Goal: Information Seeking & Learning: Learn about a topic

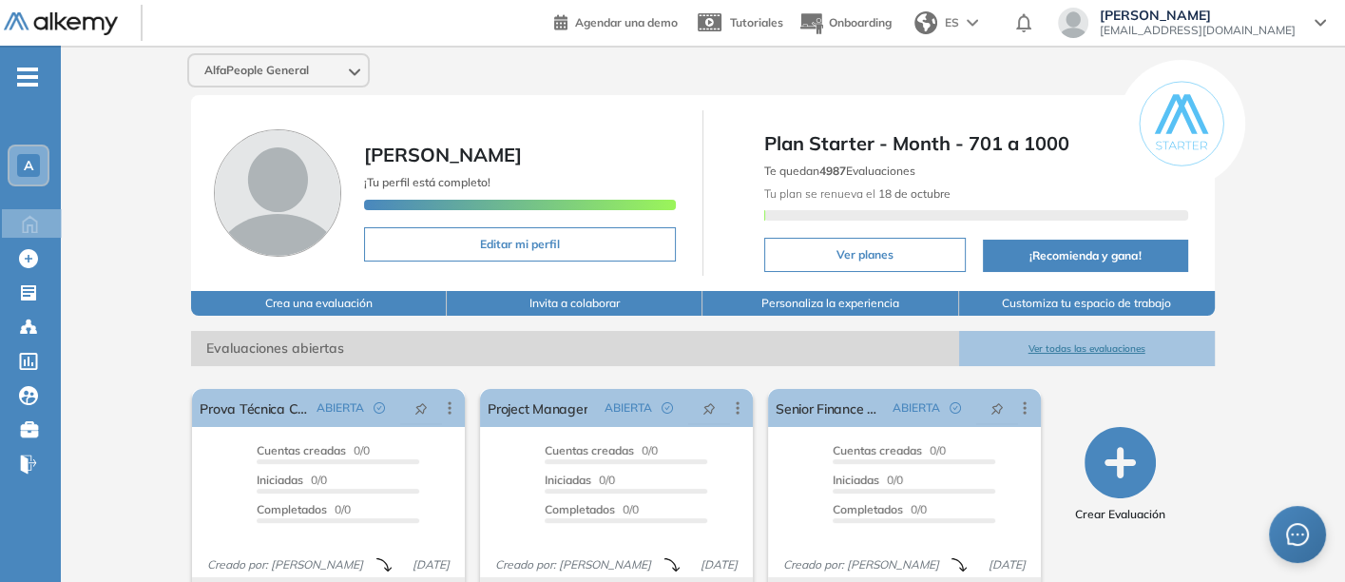
click at [1054, 335] on button "Ver todas las evaluaciones" at bounding box center [1087, 348] width 256 height 35
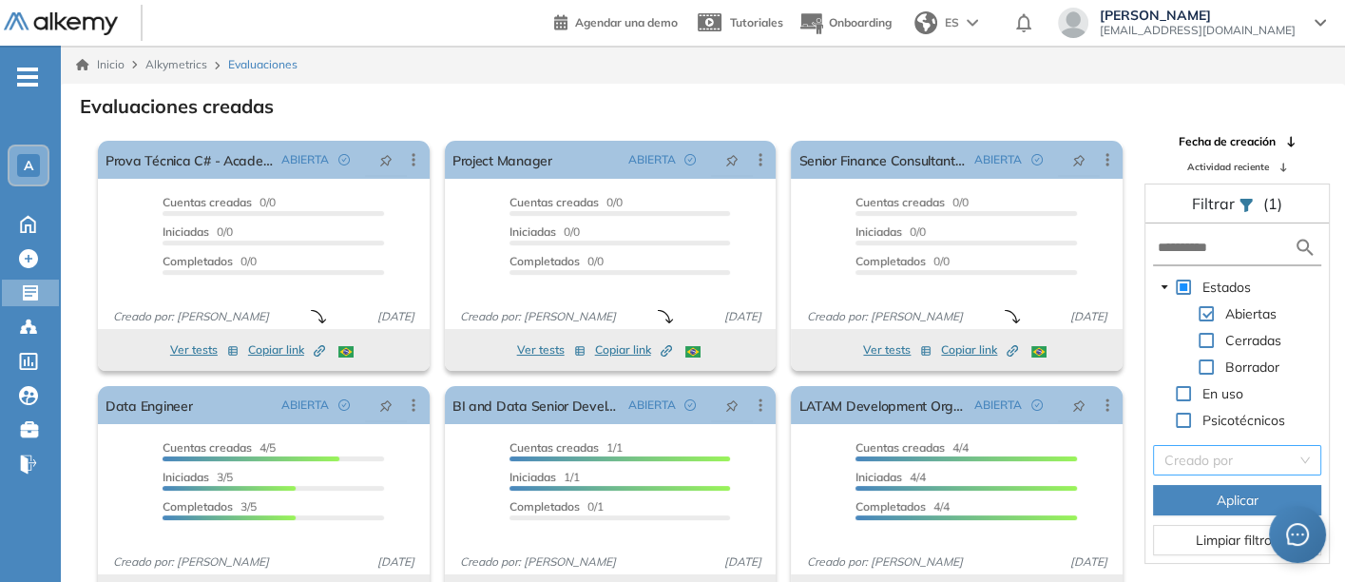
click at [1207, 457] on input "search" at bounding box center [1231, 460] width 132 height 29
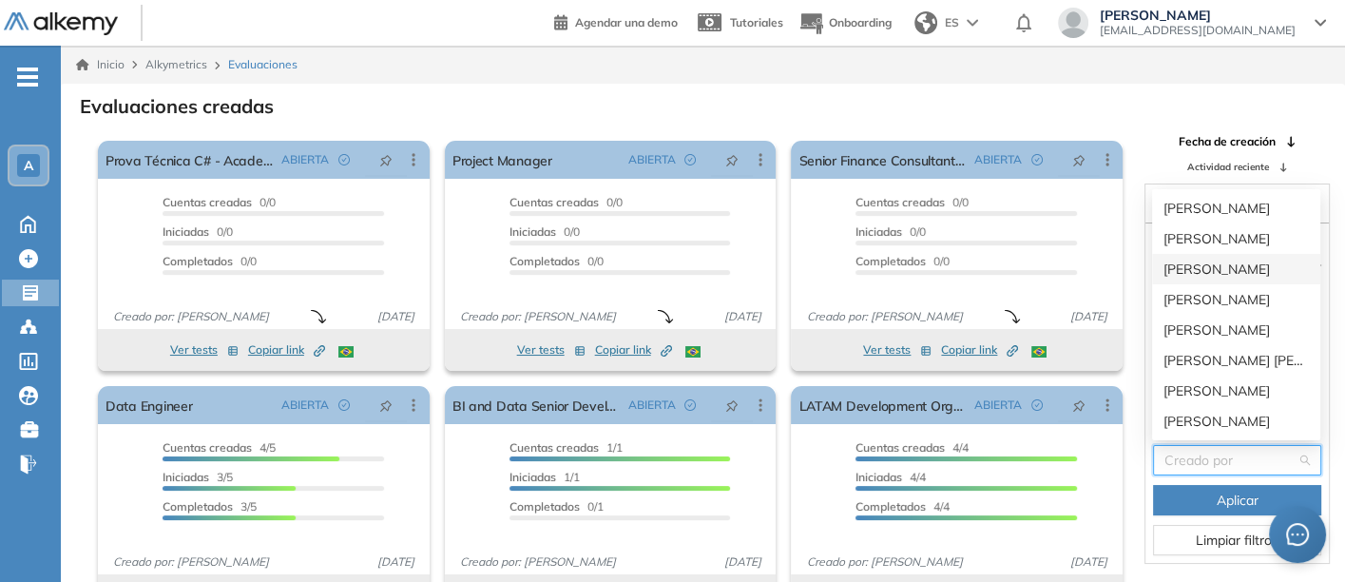
click at [1195, 261] on div "[PERSON_NAME]" at bounding box center [1236, 269] width 145 height 21
click at [1195, 261] on form at bounding box center [1237, 248] width 168 height 35
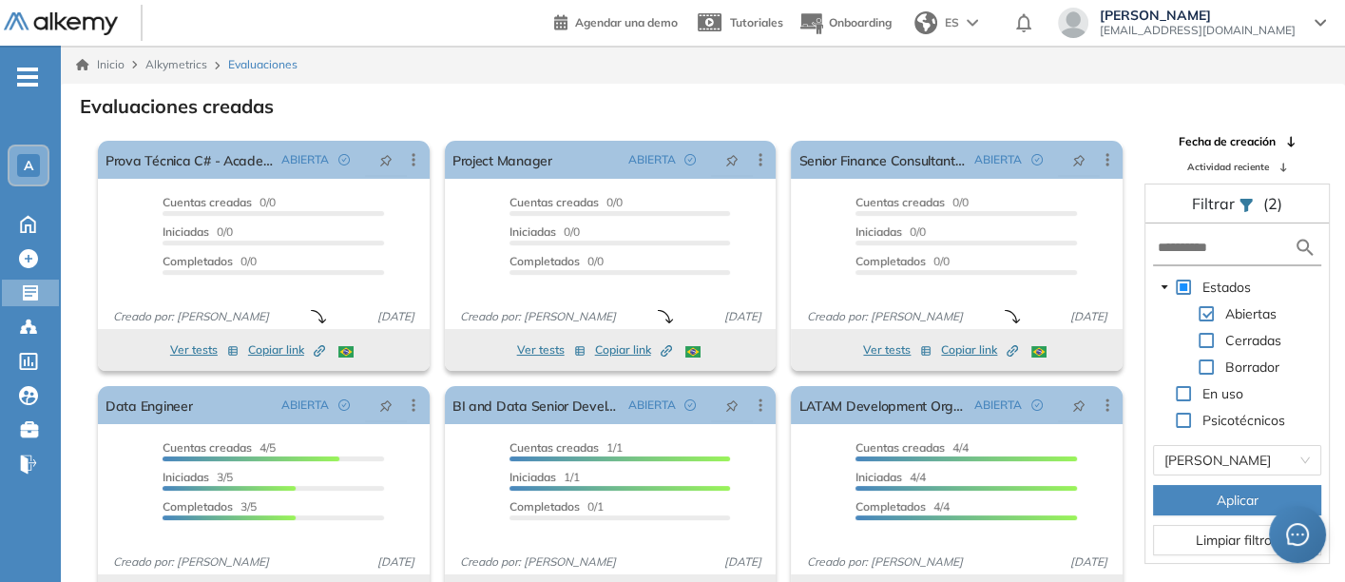
click at [1222, 493] on span "Aplicar" at bounding box center [1238, 500] width 42 height 21
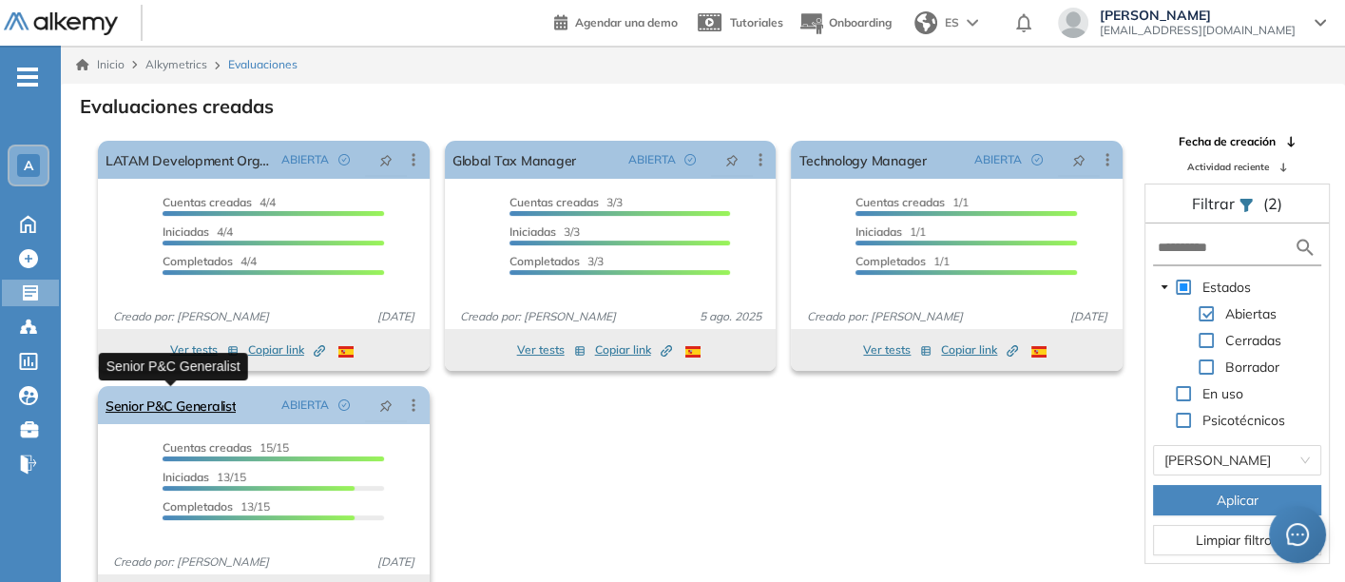
click at [198, 395] on link "Senior P&C Generalist" at bounding box center [171, 405] width 130 height 38
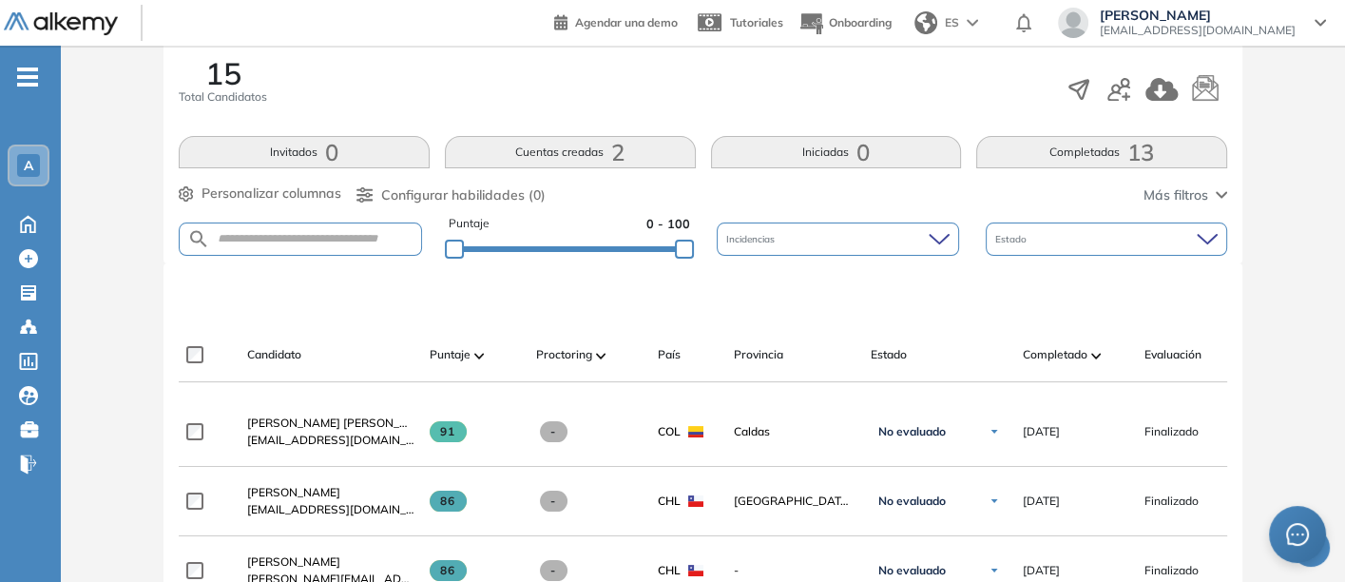
scroll to position [422, 0]
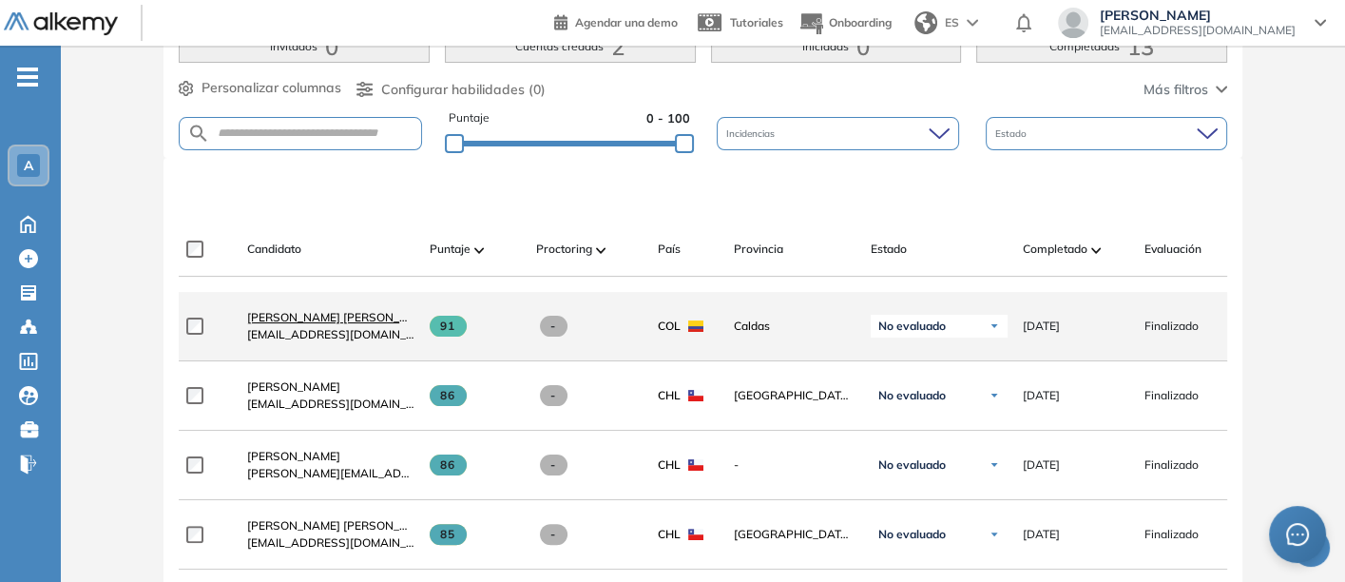
click at [297, 316] on span "[PERSON_NAME] [PERSON_NAME]" at bounding box center [341, 317] width 189 height 14
